Goal: Check status: Check status

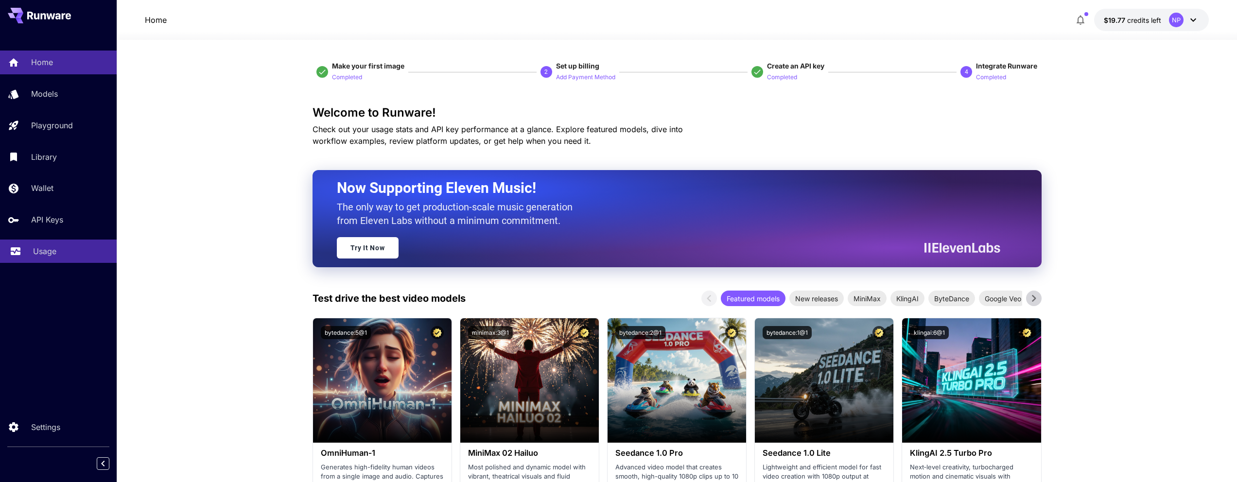
click at [78, 256] on div "Usage" at bounding box center [71, 251] width 76 height 12
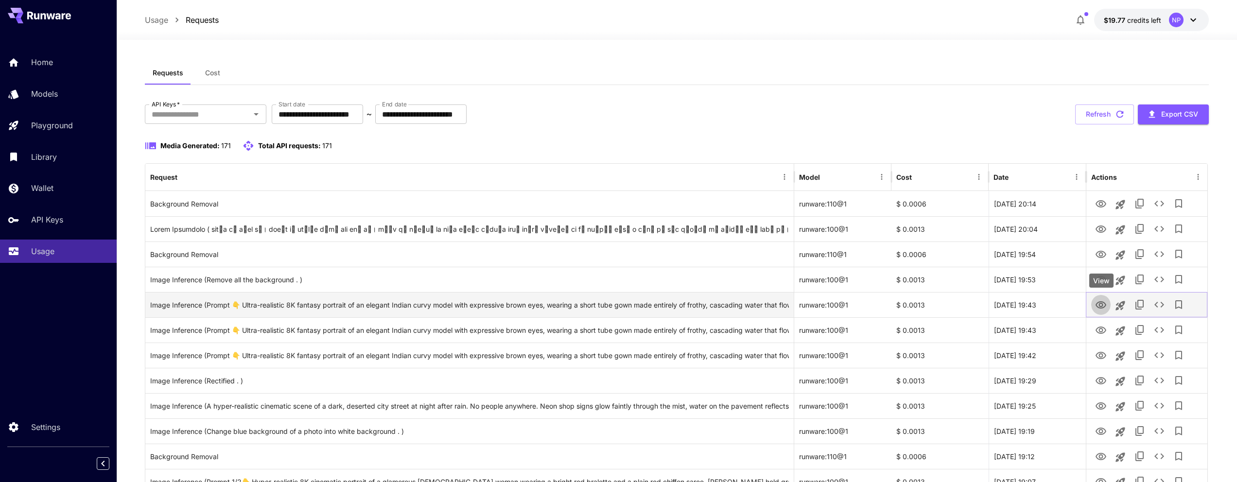
click at [1100, 301] on icon "View" at bounding box center [1100, 304] width 11 height 7
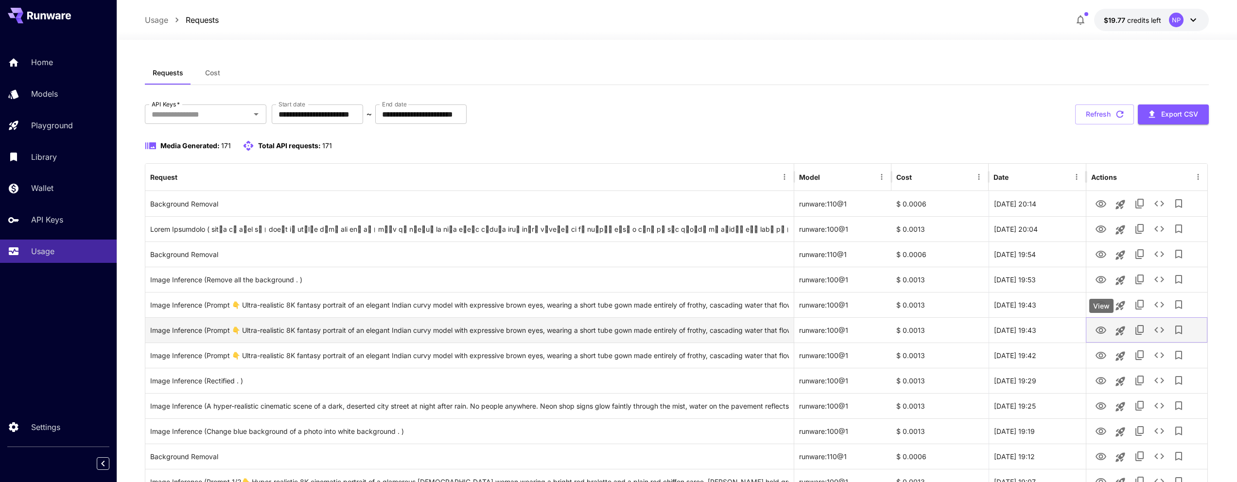
click at [1095, 328] on icon "View" at bounding box center [1101, 331] width 12 height 12
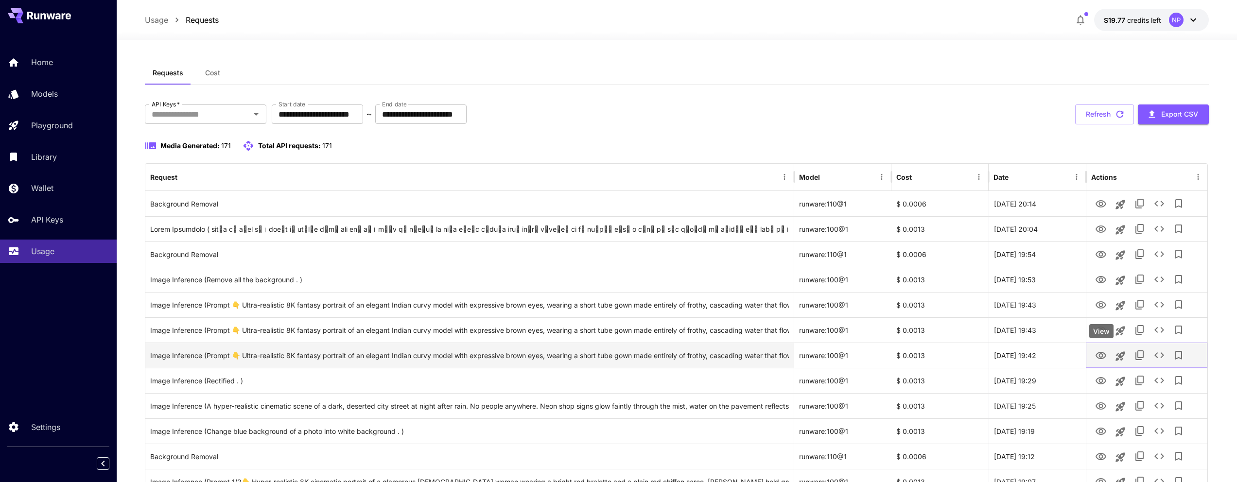
click at [1097, 351] on icon "View" at bounding box center [1101, 356] width 12 height 12
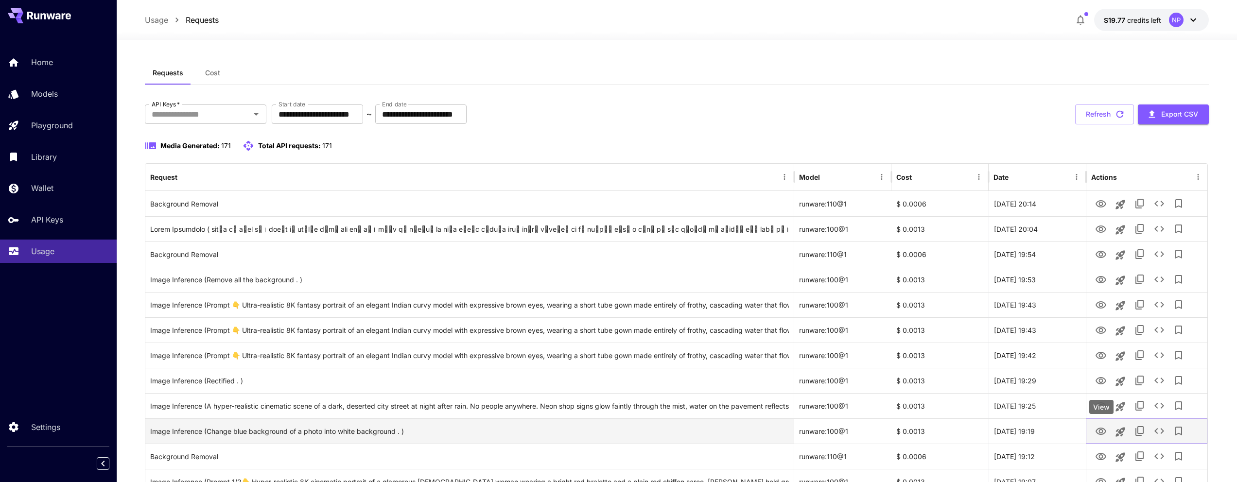
click at [1104, 436] on icon "View" at bounding box center [1101, 432] width 12 height 12
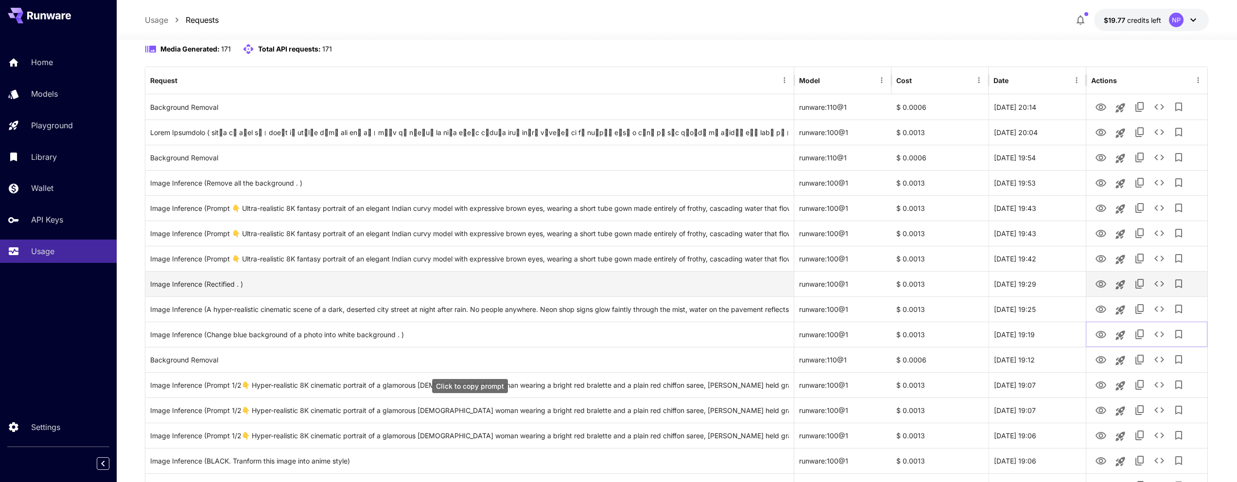
scroll to position [104, 0]
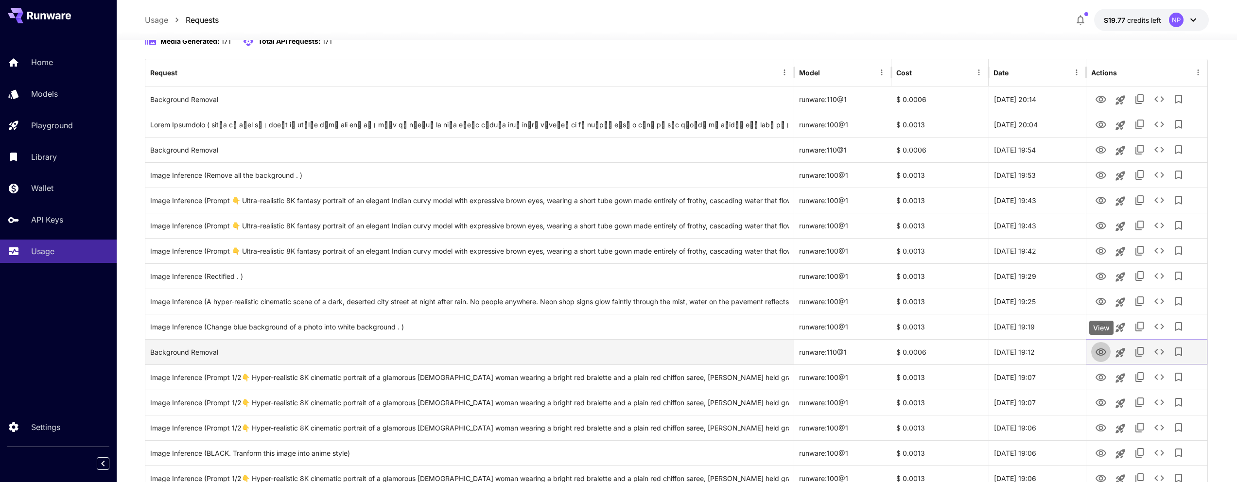
click at [1104, 356] on icon "View" at bounding box center [1101, 352] width 12 height 12
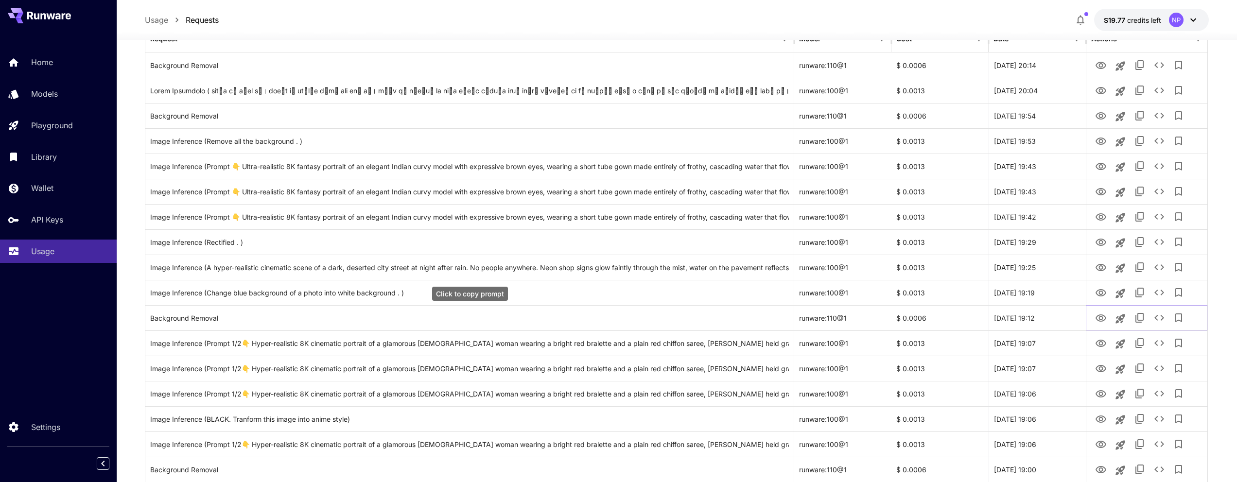
scroll to position [0, 0]
